Goal: Transaction & Acquisition: Purchase product/service

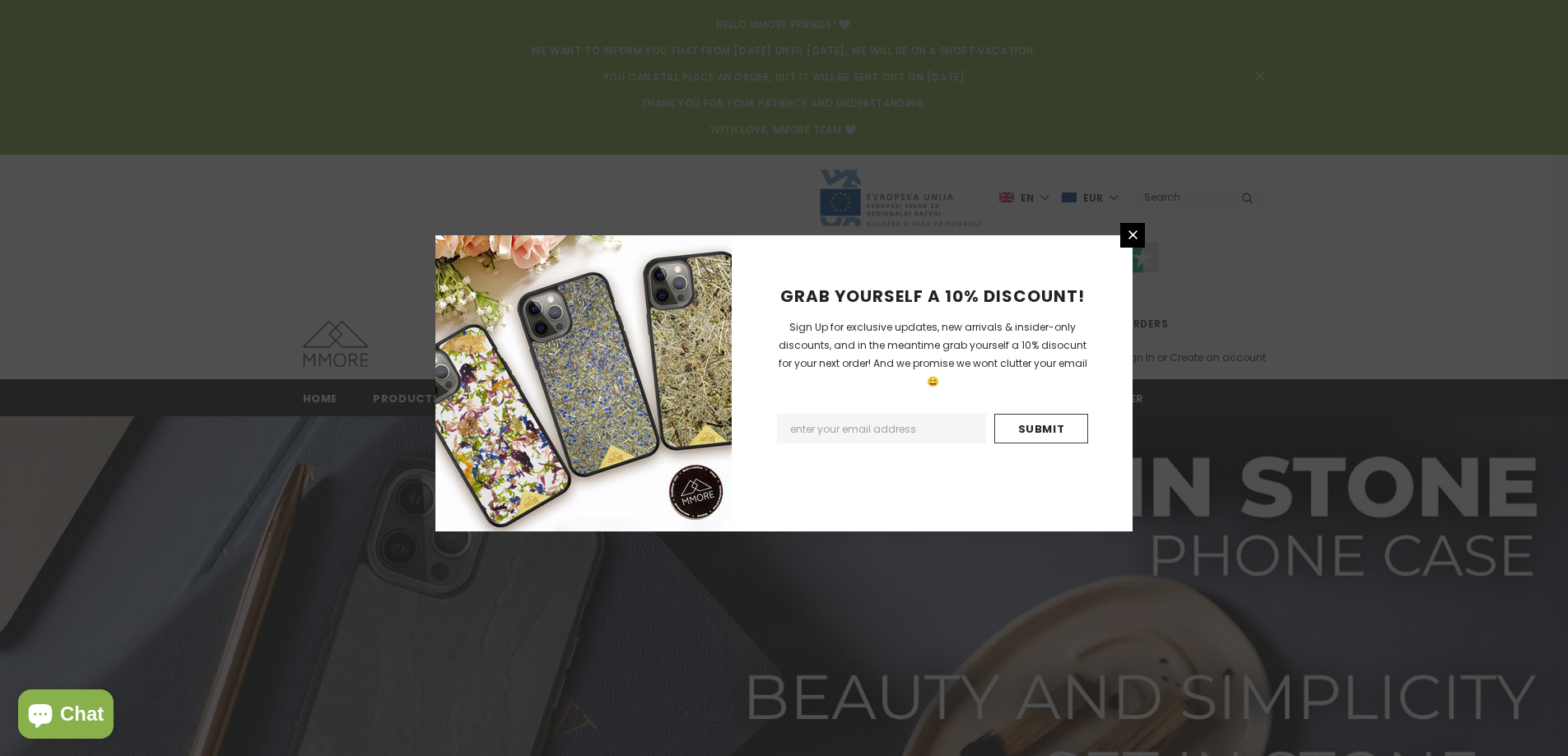
click at [362, 204] on div "GRAB YOURSELF A 10% DISCOUNT! Sign Up for exclusive updates, new arrivals & ins…" at bounding box center [784, 378] width 1568 height 756
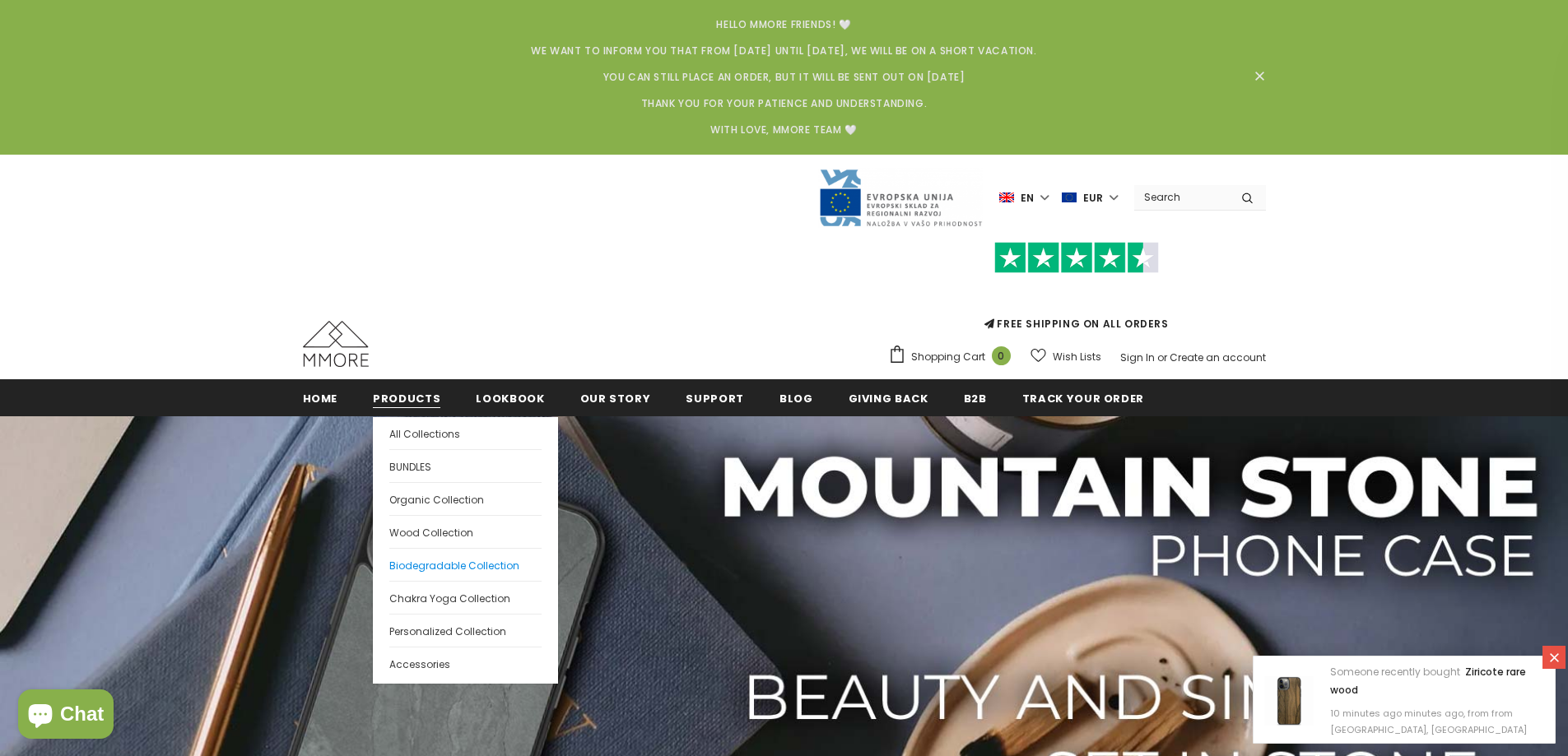
click at [423, 564] on span "Biodegradable Collection" at bounding box center [454, 565] width 130 height 14
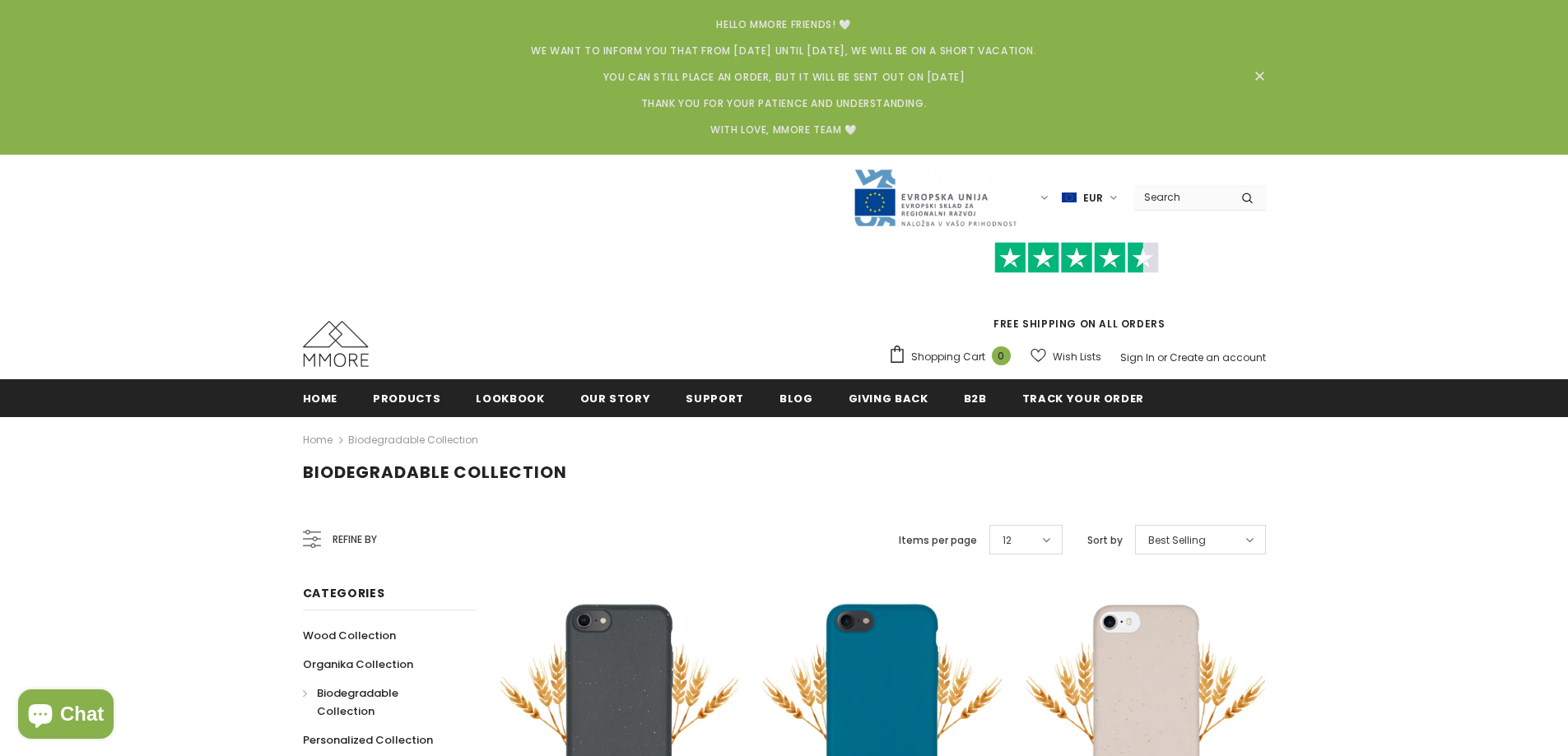
scroll to position [83, 0]
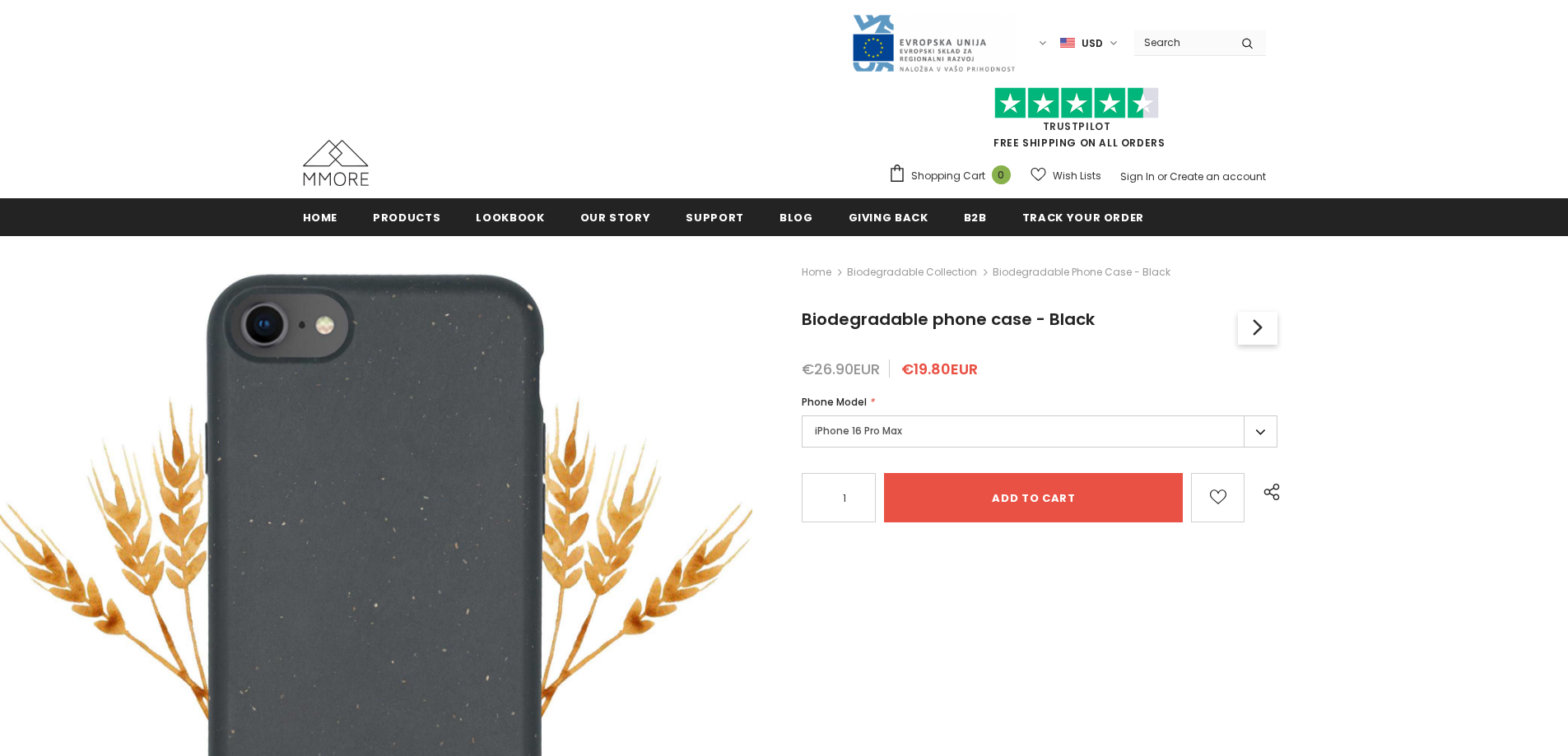
click at [960, 428] on label "iPhone 16 Pro Max" at bounding box center [1040, 431] width 476 height 32
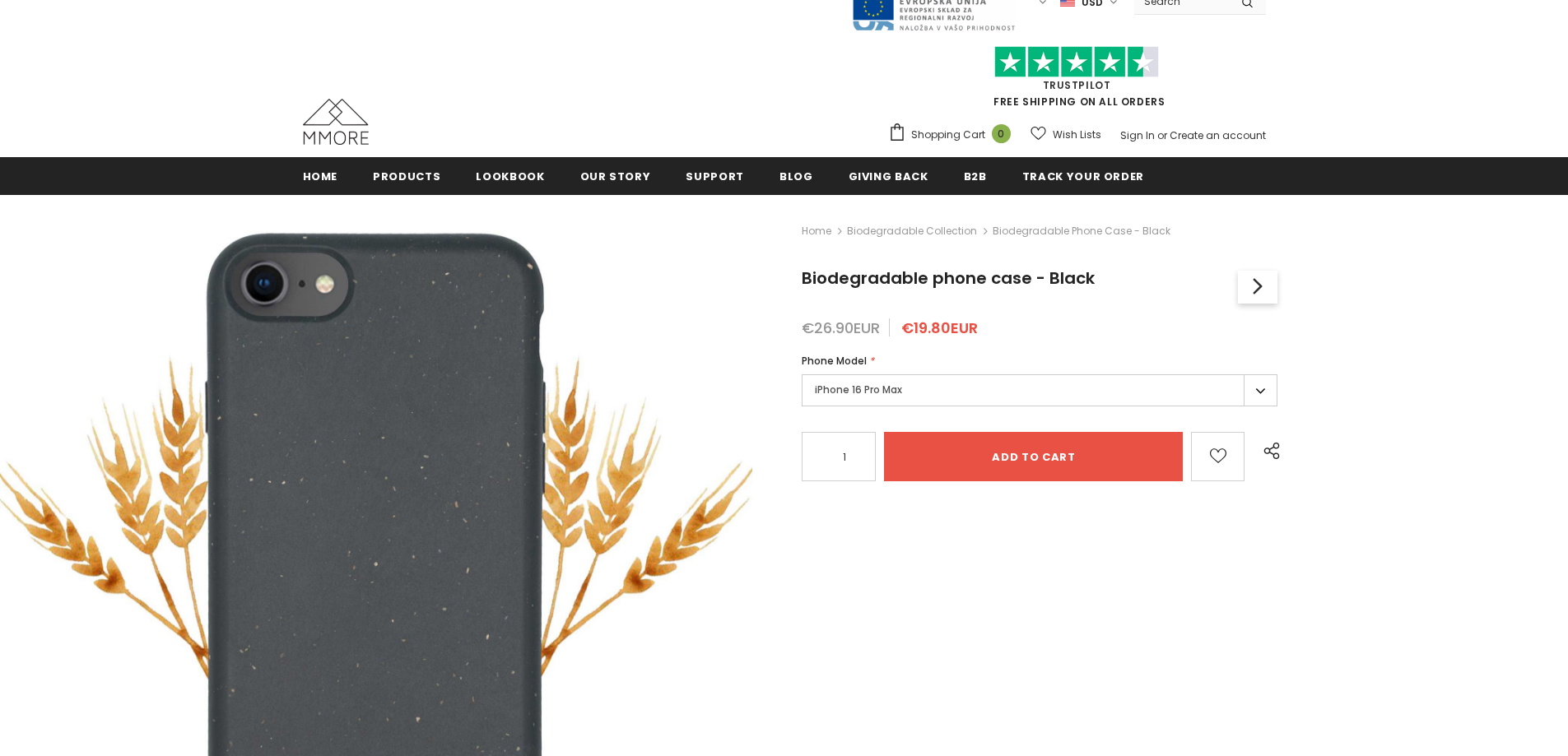
scroll to position [83, 0]
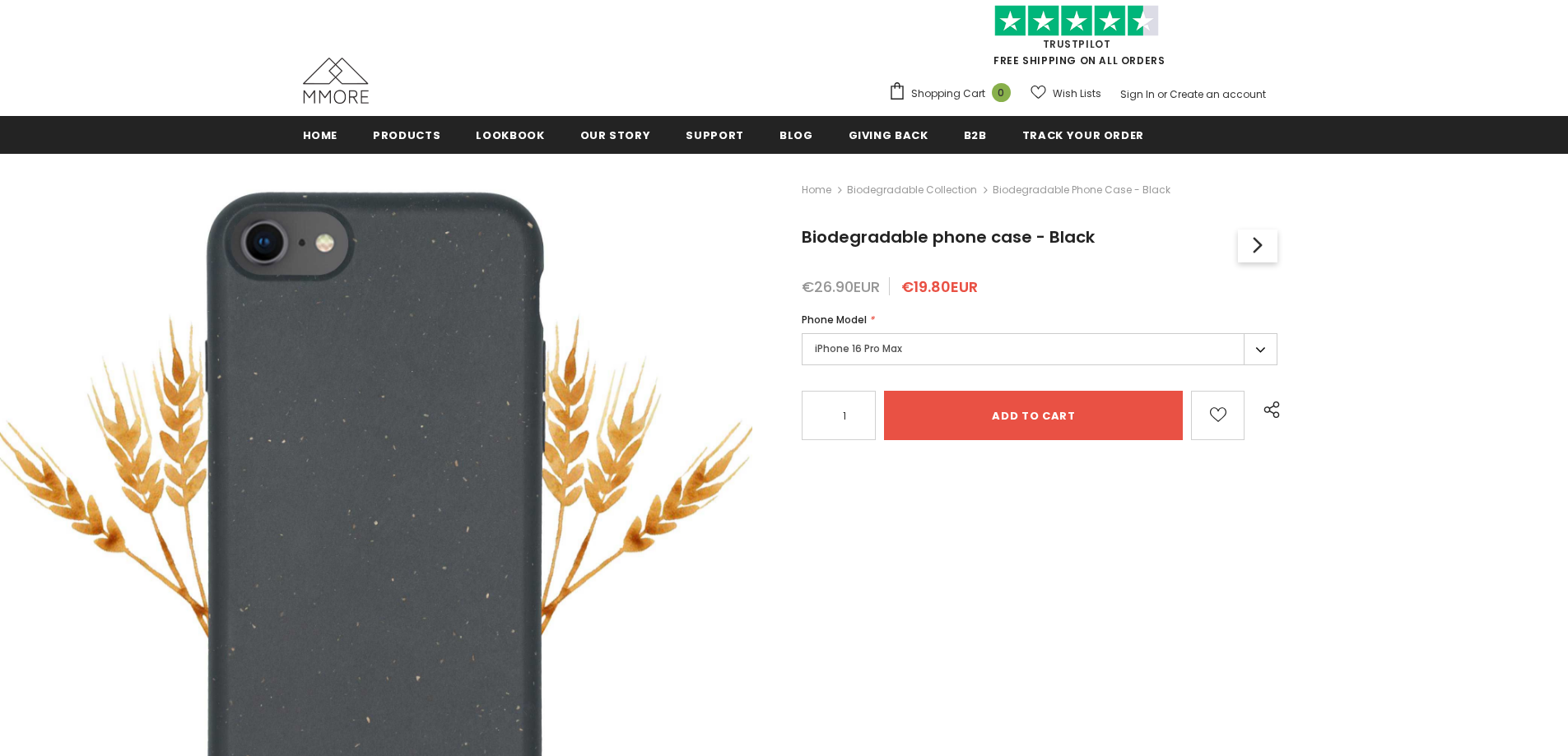
click at [1250, 354] on label "iPhone 16 Pro Max" at bounding box center [1040, 349] width 476 height 32
click at [1252, 353] on label "iPhone 16 Pro Max" at bounding box center [1040, 349] width 476 height 32
click at [1435, 334] on div "Home Biodegradable Collection Biodegradable phone case - Black Biodegradable ph…" at bounding box center [1160, 542] width 816 height 777
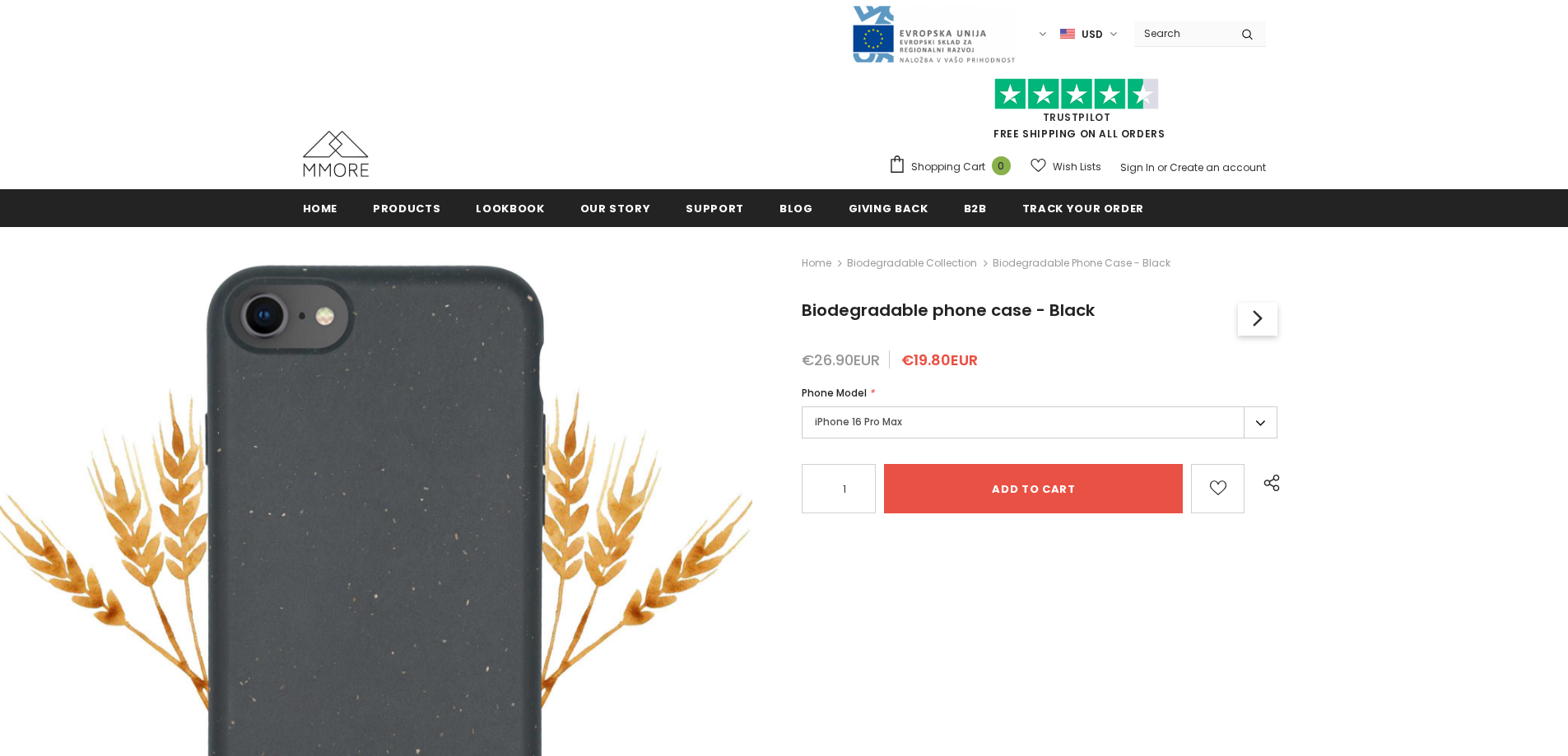
scroll to position [0, 0]
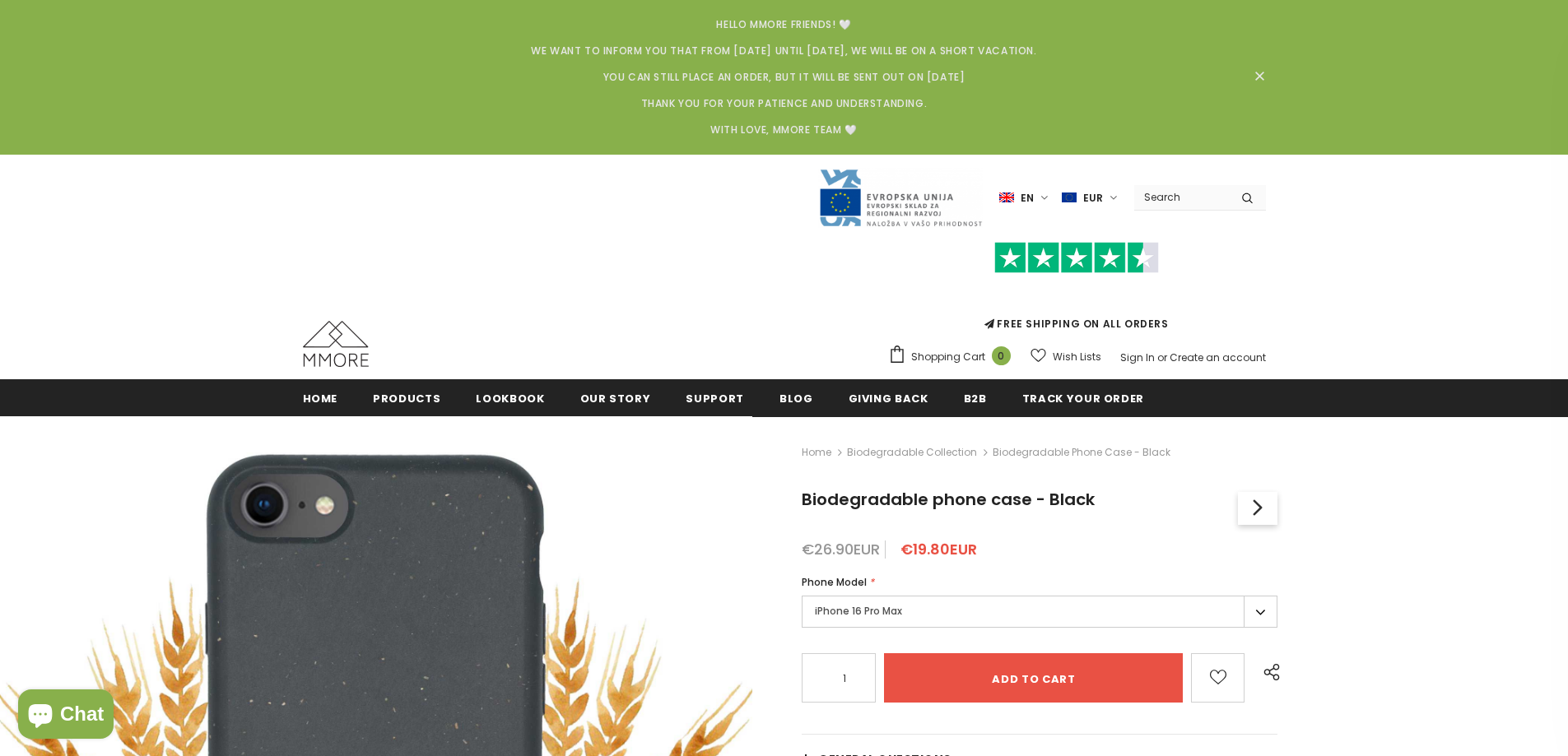
click at [962, 610] on label "iPhone 16 Pro Max" at bounding box center [1040, 612] width 476 height 32
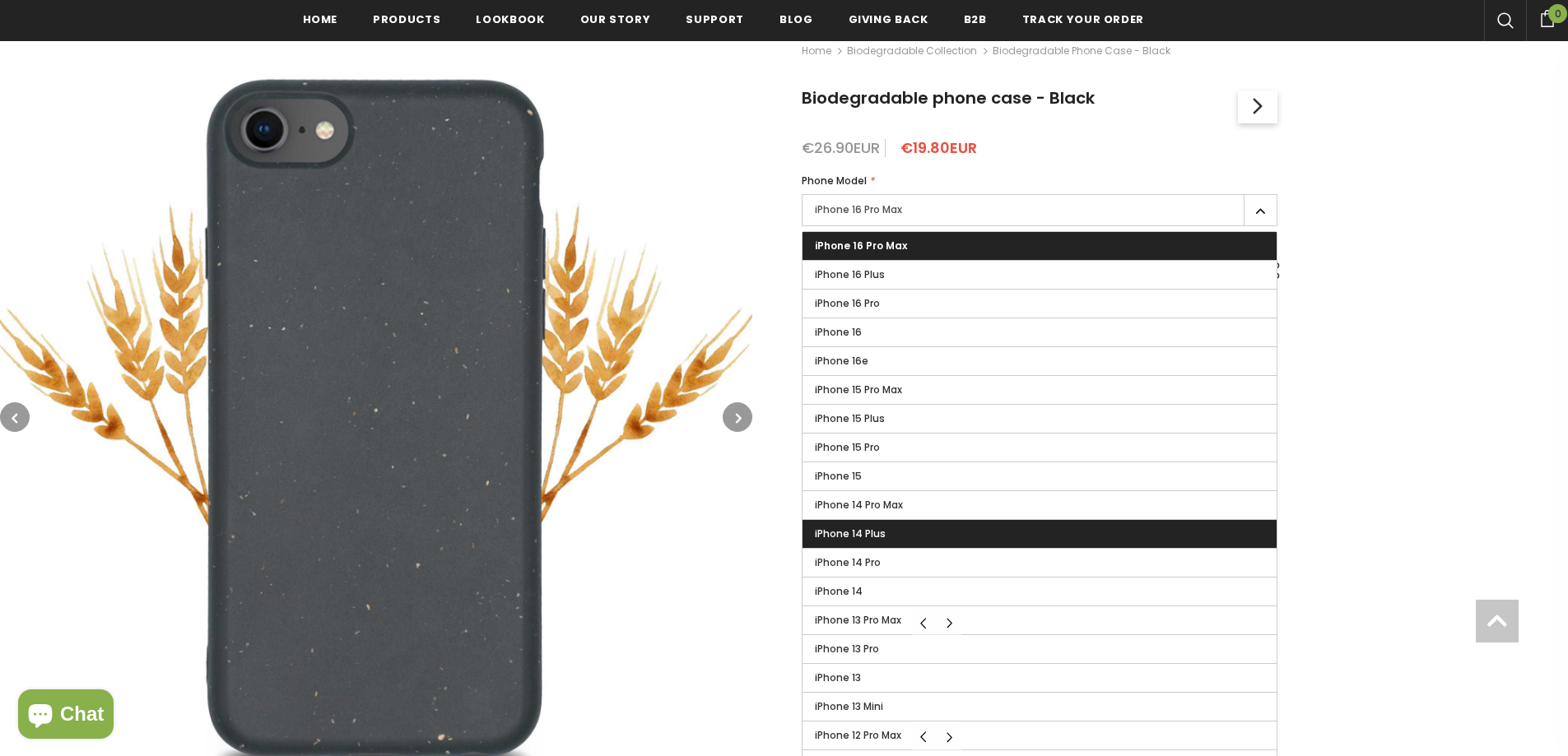
scroll to position [412, 0]
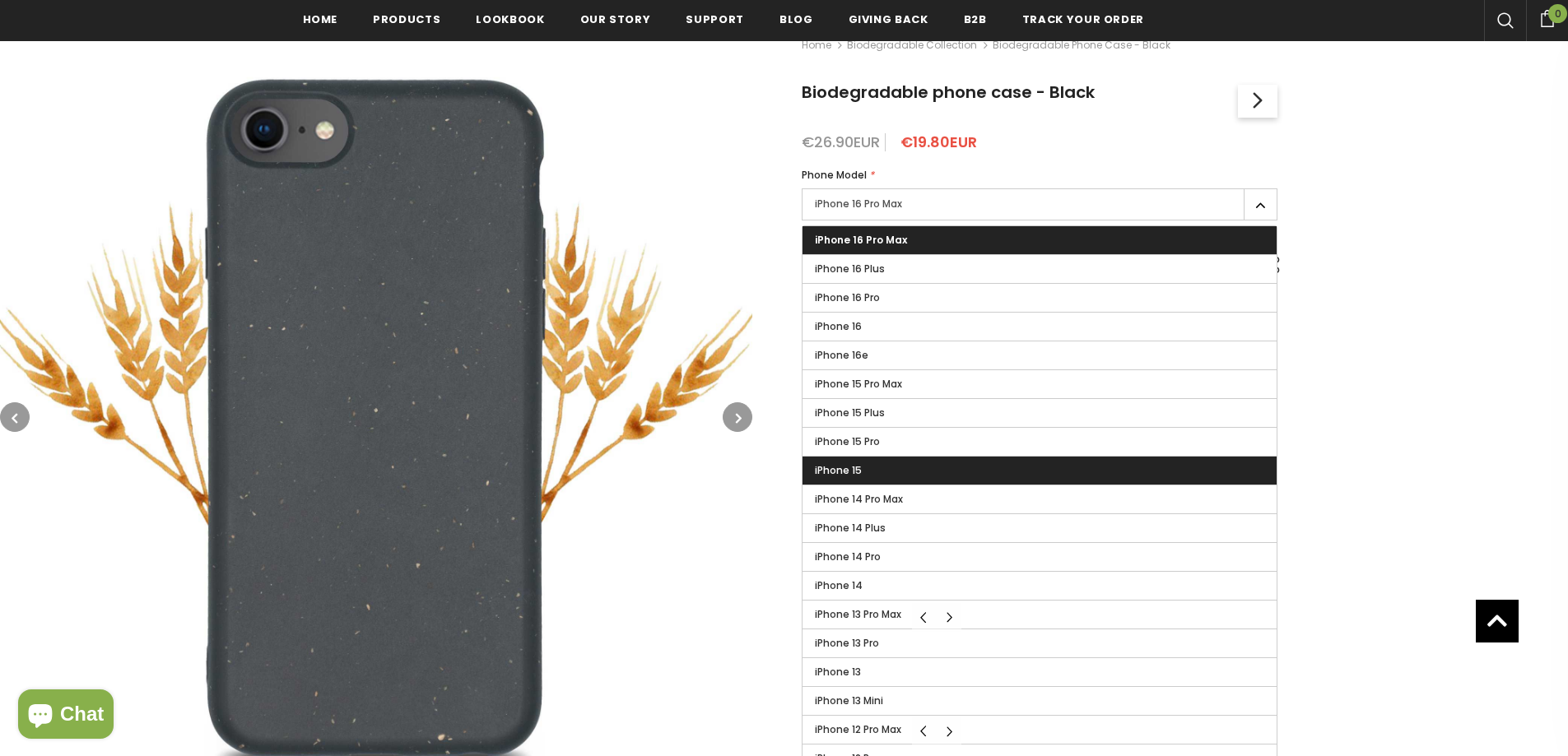
click at [990, 478] on label "iPhone 15" at bounding box center [1040, 471] width 474 height 28
click at [0, 0] on input "iPhone 15" at bounding box center [0, 0] width 0 height 0
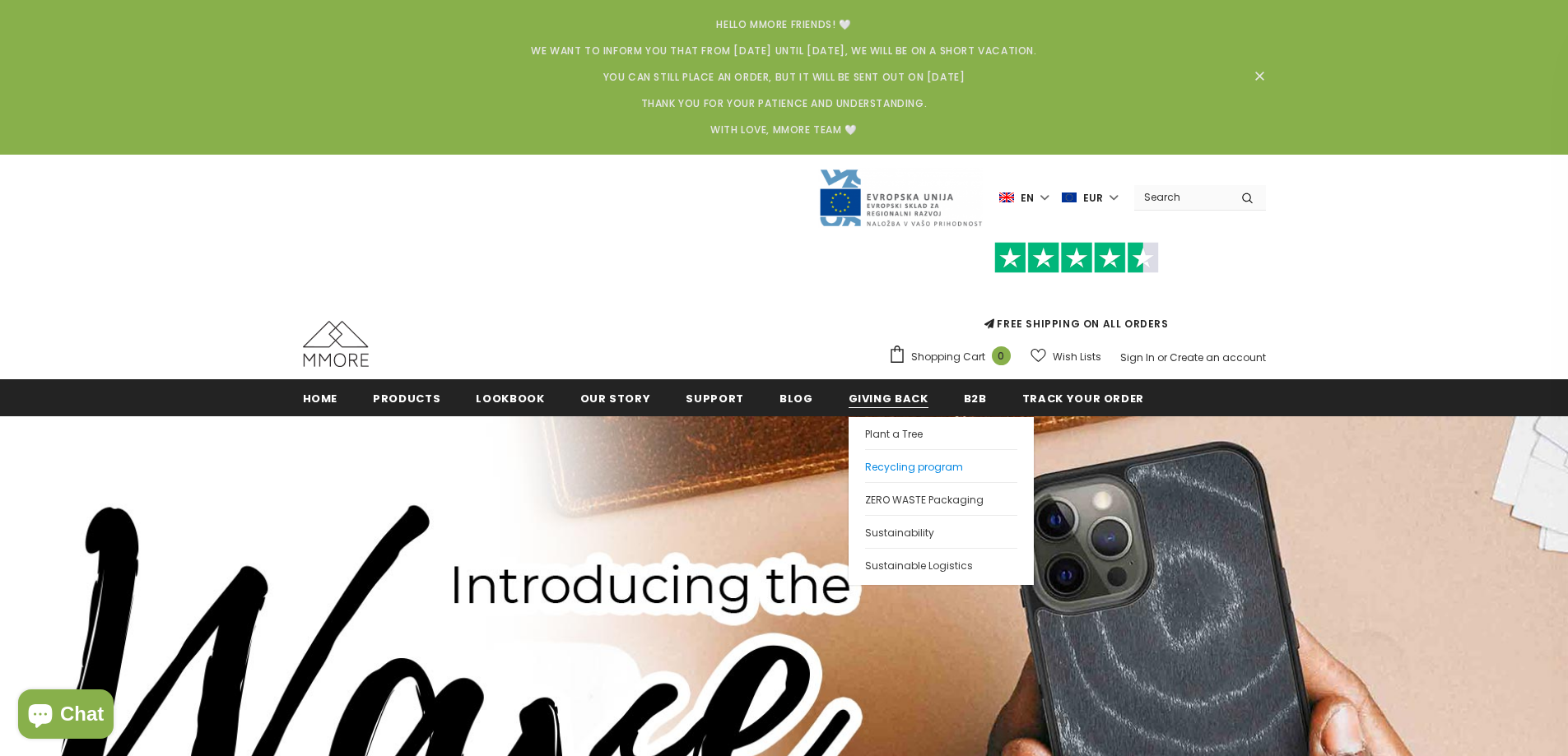
click at [869, 464] on span "Recycling program" at bounding box center [914, 466] width 98 height 14
